Goal: Navigation & Orientation: Find specific page/section

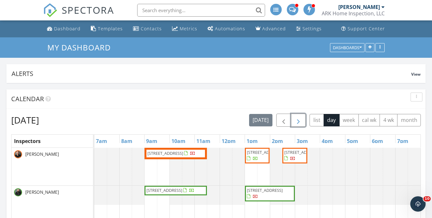
click at [299, 121] on span "button" at bounding box center [299, 121] width 8 height 8
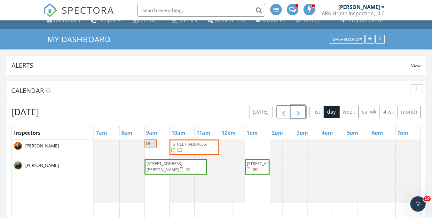
scroll to position [9, 0]
click at [298, 114] on span "button" at bounding box center [299, 112] width 8 height 8
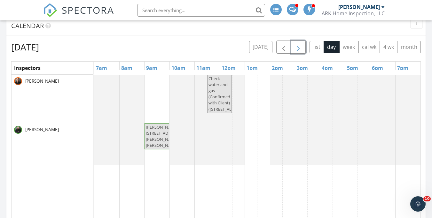
scroll to position [76, 0]
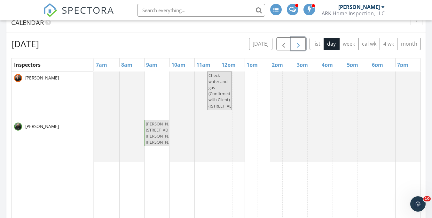
click at [297, 43] on span "button" at bounding box center [299, 44] width 8 height 8
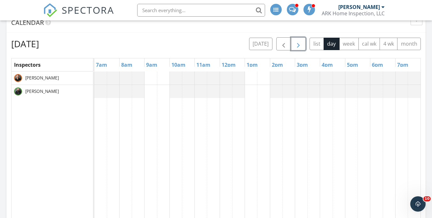
click at [297, 43] on span "button" at bounding box center [299, 44] width 8 height 8
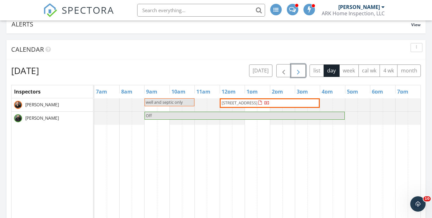
scroll to position [0, 0]
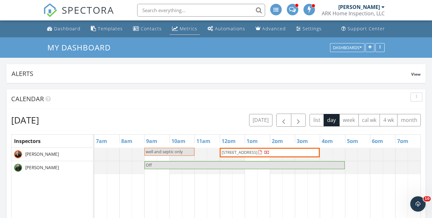
click at [189, 28] on div "Metrics" at bounding box center [189, 29] width 18 height 6
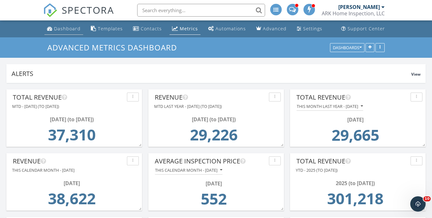
click at [69, 28] on div "Dashboard" at bounding box center [67, 29] width 27 height 6
